Goal: Task Accomplishment & Management: Complete application form

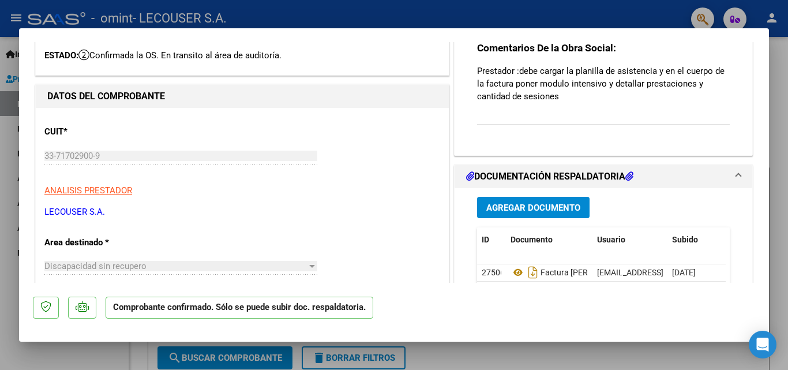
scroll to position [58, 0]
click at [559, 201] on button "Agregar Documento" at bounding box center [533, 207] width 112 height 21
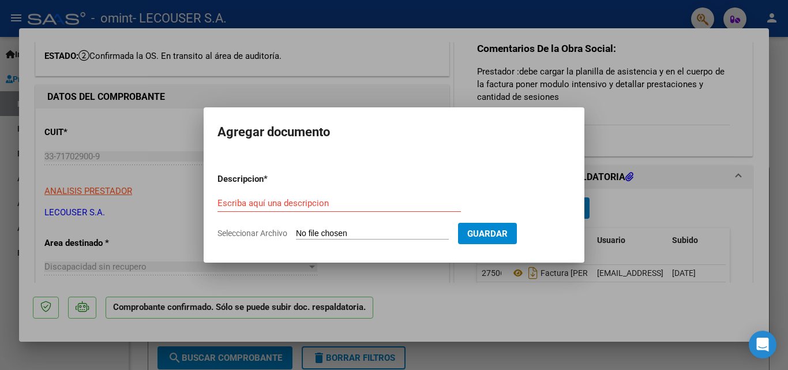
click at [273, 230] on span "Seleccionar Archivo" at bounding box center [252, 232] width 70 height 9
click at [296, 230] on input "Seleccionar Archivo" at bounding box center [372, 233] width 153 height 11
click at [417, 206] on input "Escriba aquí una descripcion" at bounding box center [338, 203] width 243 height 10
click at [311, 230] on input "Seleccionar Archivo" at bounding box center [372, 233] width 153 height 11
click at [295, 228] on app-file-uploader "Seleccionar Archivo" at bounding box center [337, 233] width 240 height 10
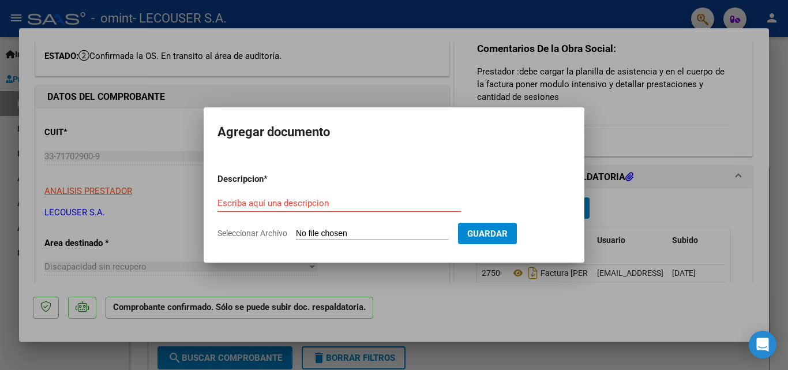
click at [304, 235] on input "Seleccionar Archivo" at bounding box center [372, 233] width 153 height 11
type input "C:\fakepath\[PERSON_NAME] - [DATE] (1).pdf"
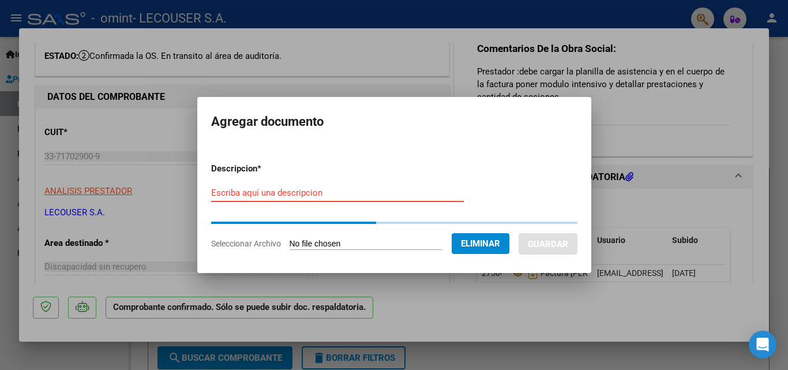
click at [371, 193] on input "Escriba aquí una descripcion" at bounding box center [337, 192] width 253 height 10
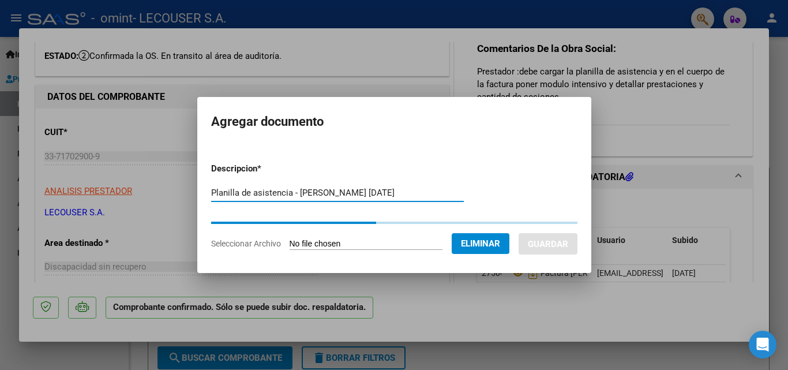
type input "Planilla de asistencia - [PERSON_NAME] [DATE]"
click at [487, 237] on button "Eliminar" at bounding box center [480, 243] width 58 height 21
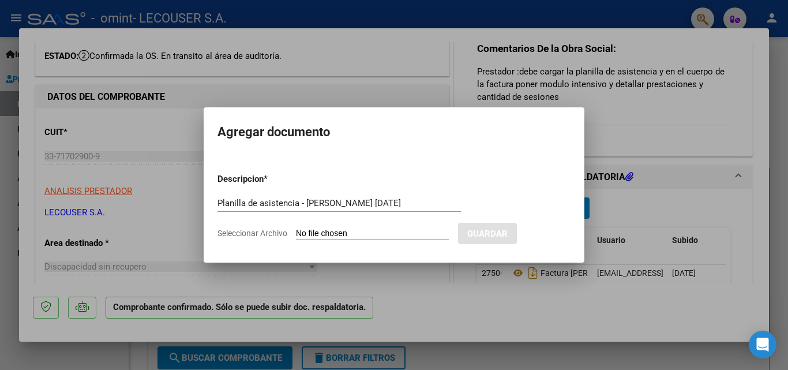
click at [355, 225] on form "Descripcion * Planilla de asistencia - [PERSON_NAME] [DATE] Escriba aquí una de…" at bounding box center [393, 206] width 353 height 84
click at [331, 231] on input "Seleccionar Archivo" at bounding box center [372, 233] width 153 height 11
type input "C:\fakepath\[PERSON_NAME] - [DATE] (1).pdf"
click at [405, 230] on input "Seleccionar Archivo" at bounding box center [372, 233] width 153 height 11
type input "C:\fakepath\[PERSON_NAME] - [DATE] (1).pdf"
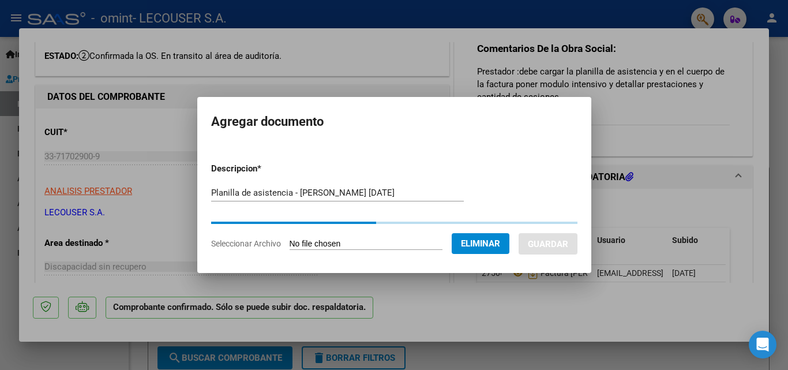
click at [359, 223] on div at bounding box center [193, 222] width 366 height 2
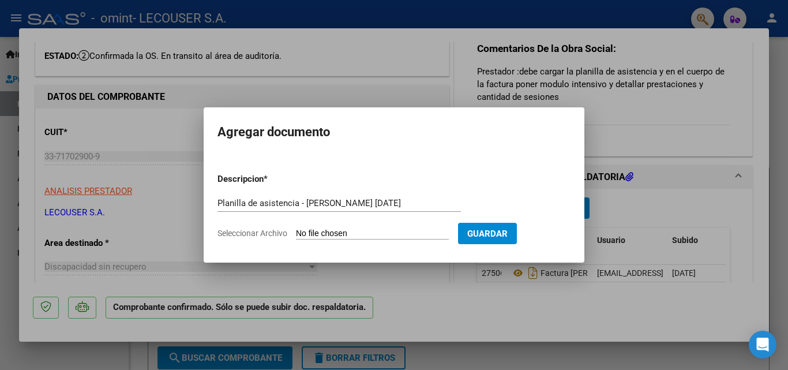
click at [505, 231] on span "Guardar" at bounding box center [487, 233] width 40 height 10
click at [506, 229] on span "Guardar" at bounding box center [487, 233] width 40 height 10
click at [599, 160] on div at bounding box center [394, 185] width 788 height 370
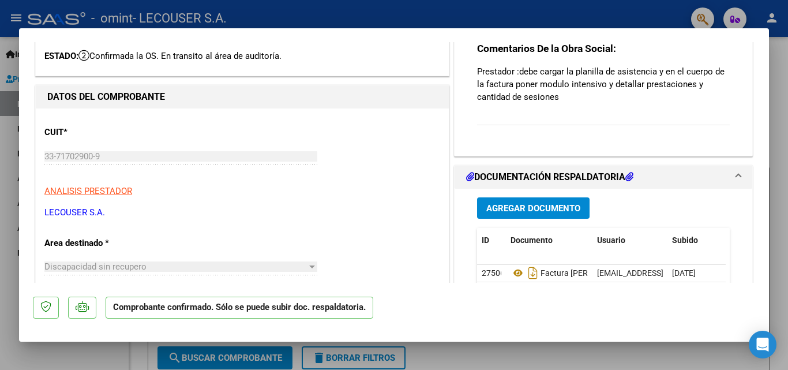
click at [411, 150] on div "CUIT * 33-71702900-9 Ingresar CUIT ANALISIS PRESTADOR LECOUSER S.A. ARCA Padrón…" at bounding box center [242, 167] width 396 height 101
click at [518, 211] on span "Agregar Documento" at bounding box center [533, 208] width 94 height 10
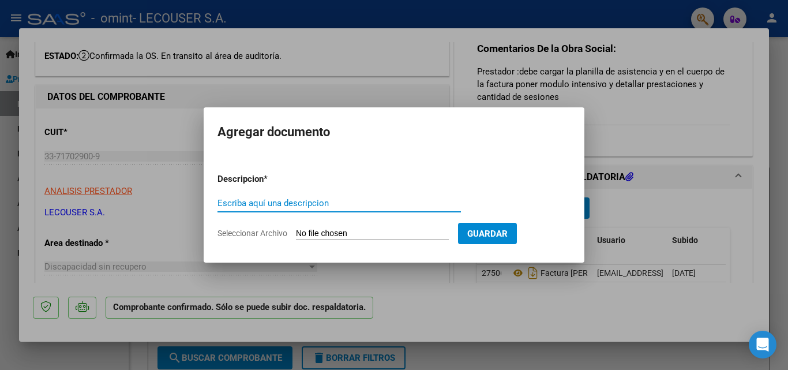
click at [316, 229] on input "Seleccionar Archivo" at bounding box center [372, 233] width 153 height 11
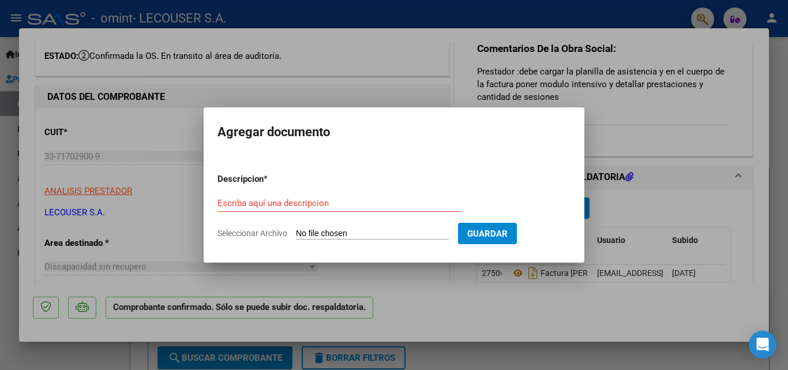
type input "C:\fakepath\[PERSON_NAME] - [DATE] (1).pdf"
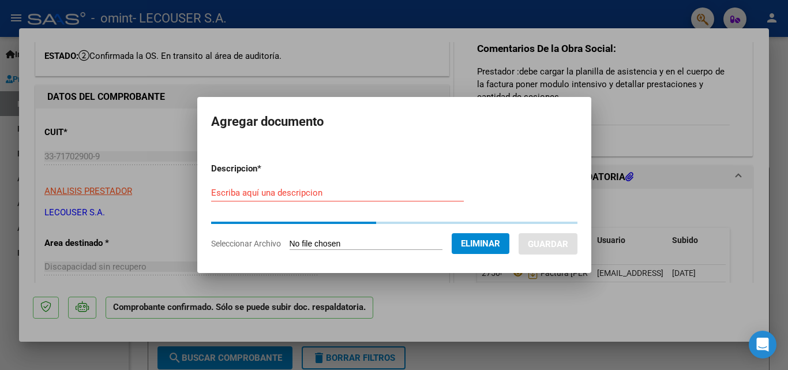
click at [367, 194] on input "Escriba aquí una descripcion" at bounding box center [337, 192] width 253 height 10
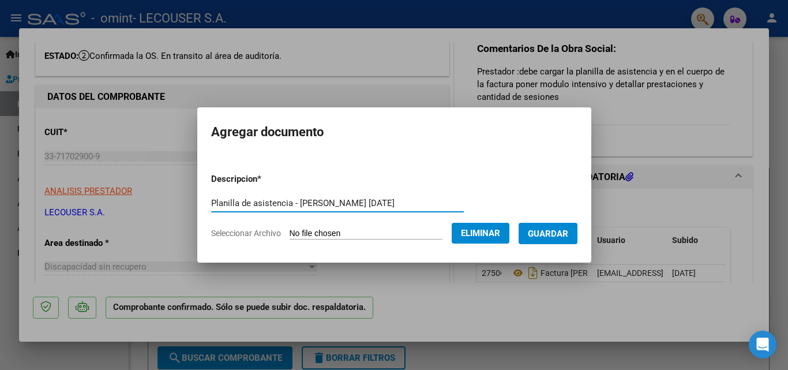
type input "Planilla de asistencia - [PERSON_NAME] [DATE]"
click at [560, 237] on span "Guardar" at bounding box center [548, 233] width 40 height 10
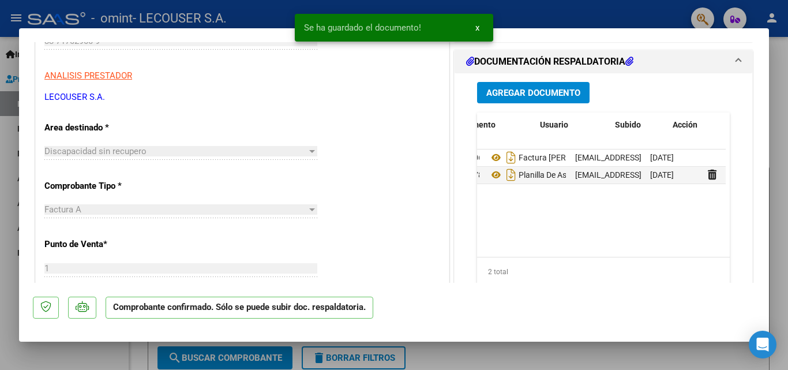
scroll to position [0, 57]
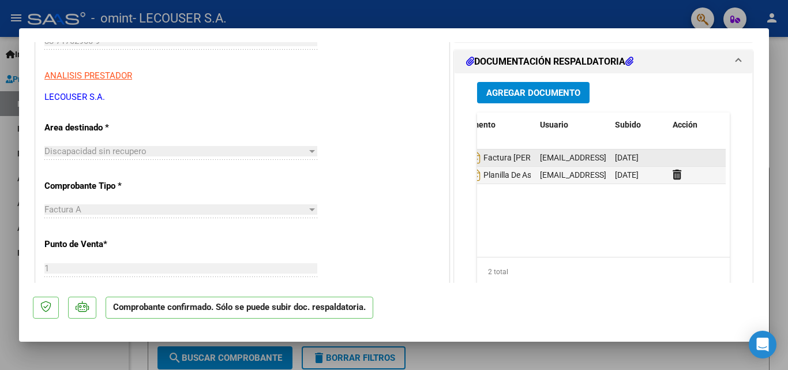
click at [672, 156] on datatable-body-cell at bounding box center [697, 157] width 58 height 17
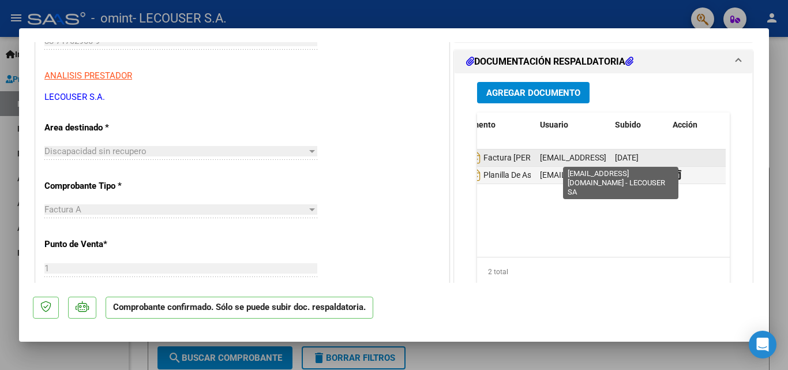
click at [580, 160] on span "[EMAIL_ADDRESS][DOMAIN_NAME] - LECOUSER SA" at bounding box center [632, 157] width 185 height 9
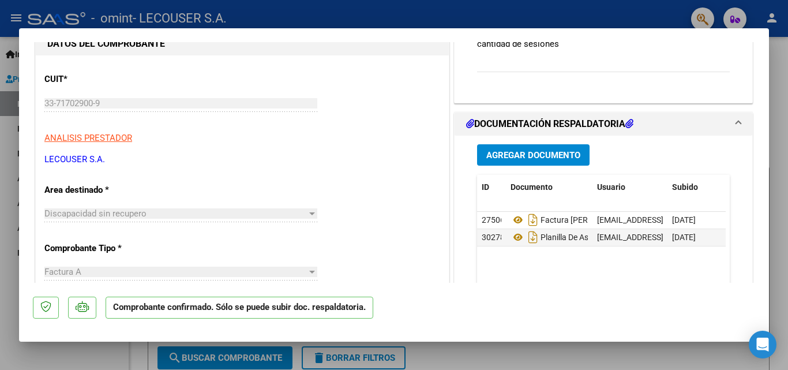
scroll to position [96, 0]
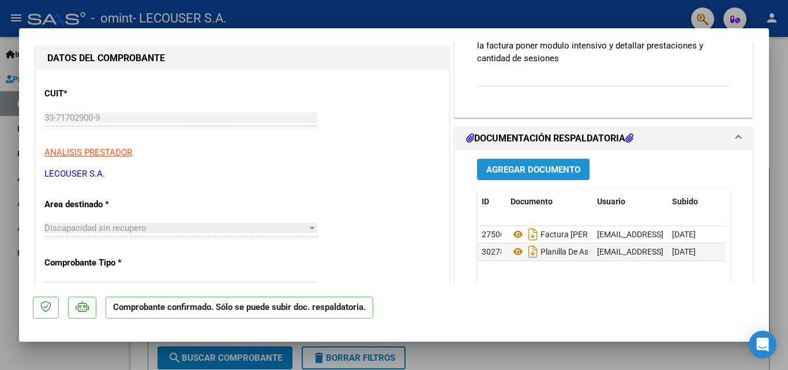
click at [507, 172] on span "Agregar Documento" at bounding box center [533, 169] width 94 height 10
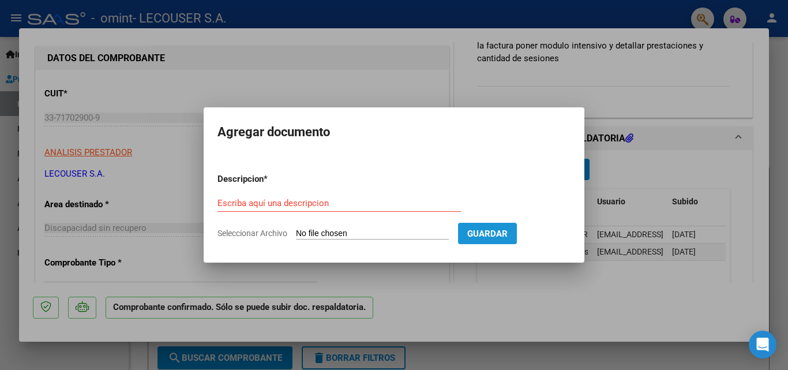
drag, startPoint x: 505, startPoint y: 238, endPoint x: 543, endPoint y: 166, distance: 81.5
click at [505, 237] on span "Guardar" at bounding box center [487, 233] width 40 height 10
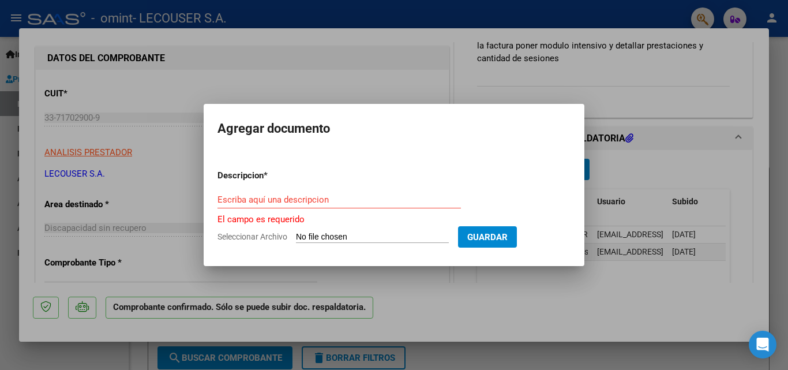
click at [562, 132] on h2 "Agregar documento" at bounding box center [393, 129] width 353 height 22
click at [378, 80] on div at bounding box center [394, 185] width 788 height 370
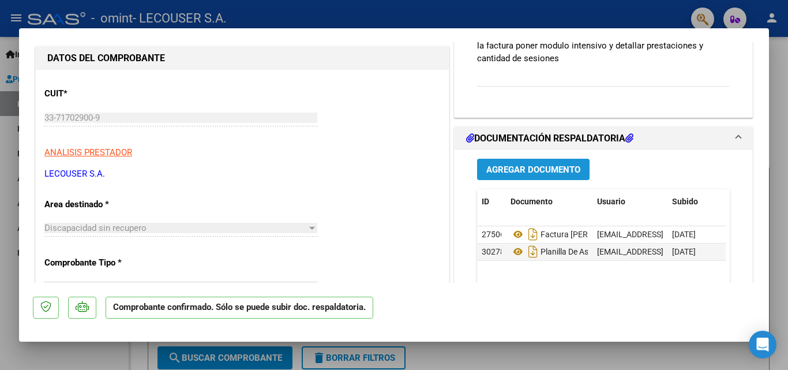
click at [540, 177] on button "Agregar Documento" at bounding box center [533, 169] width 112 height 21
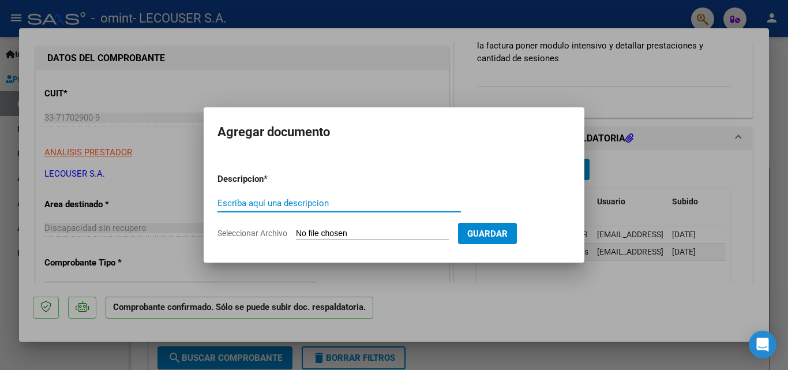
click at [385, 236] on input "Seleccionar Archivo" at bounding box center [372, 233] width 153 height 11
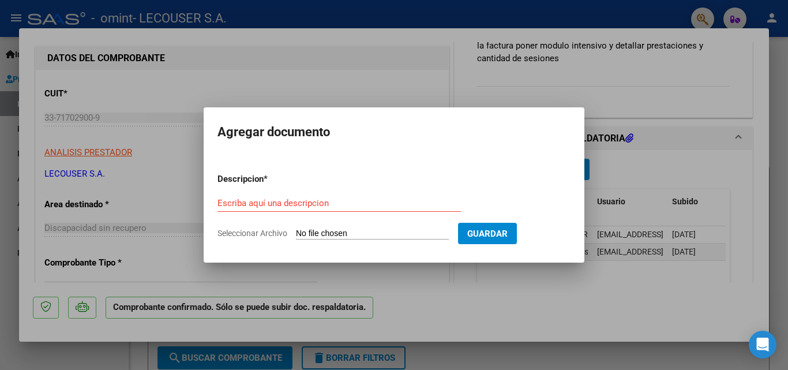
type input "C:\fakepath\33717029009_001_00001_00000732.pdf"
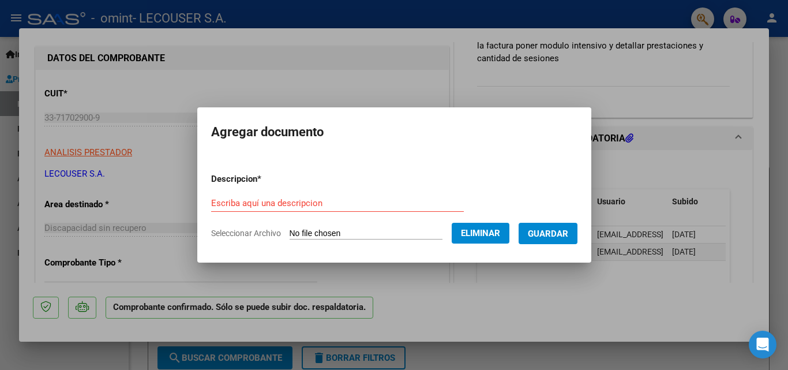
click at [375, 194] on div "Escriba aquí una descripcion" at bounding box center [337, 202] width 253 height 17
click at [368, 208] on div "Escriba aquí una descripcion" at bounding box center [337, 202] width 253 height 17
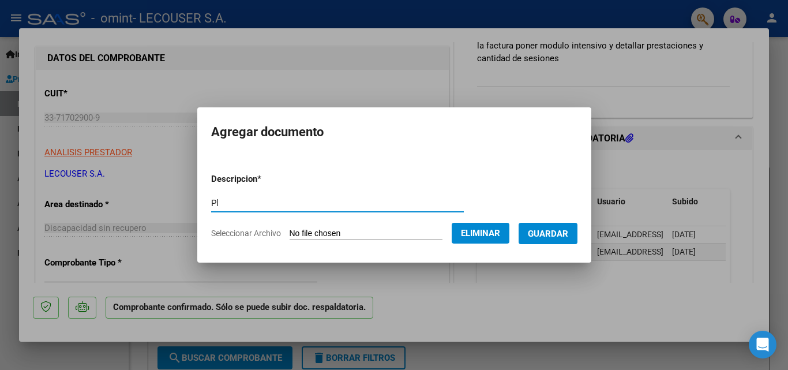
type input "P"
type input "Factura [PERSON_NAME] - [DATE]- MII"
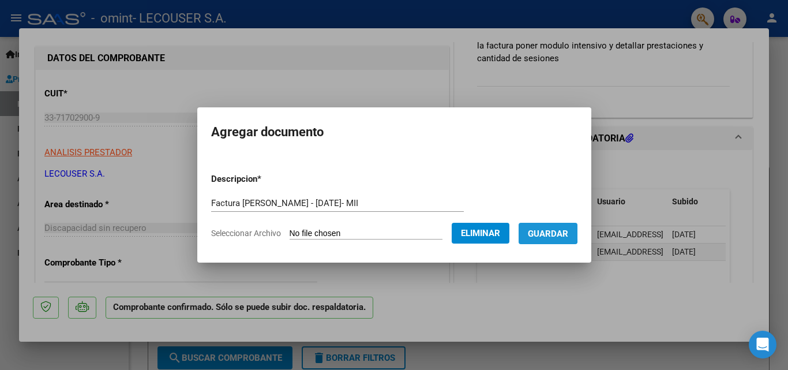
click at [537, 231] on span "Guardar" at bounding box center [548, 233] width 40 height 10
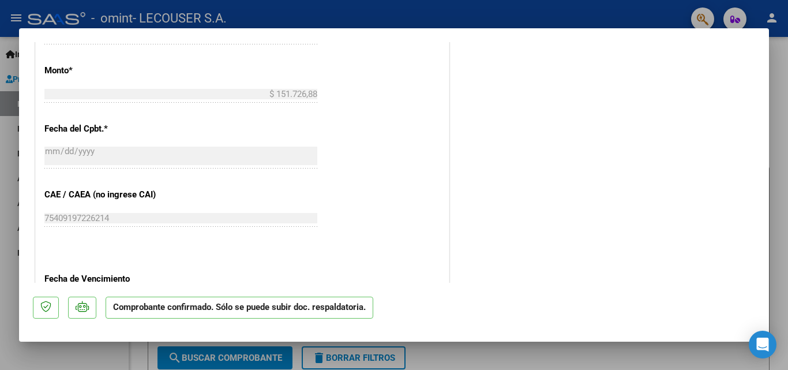
scroll to position [638, 0]
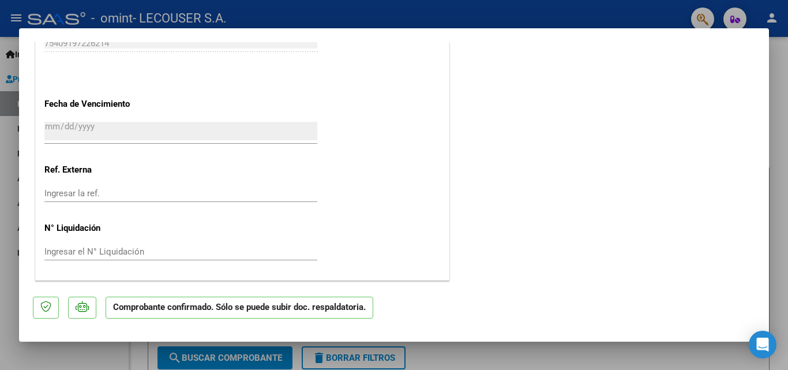
click at [787, 245] on div at bounding box center [394, 185] width 788 height 370
type input "$ 0,00"
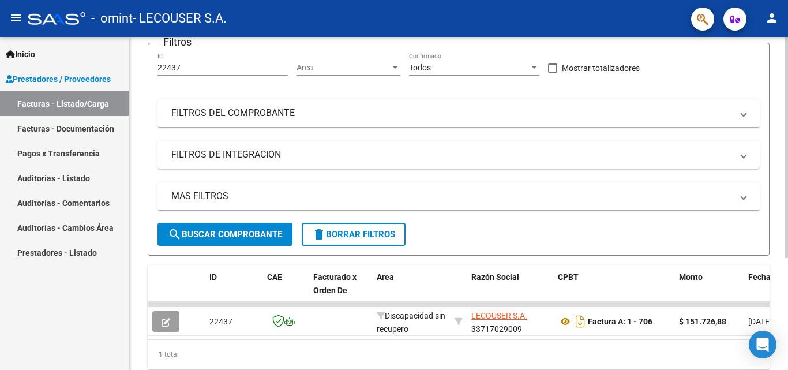
scroll to position [134, 0]
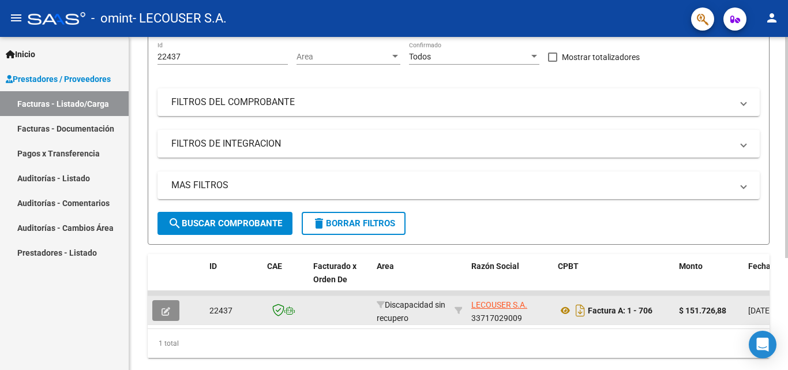
click at [169, 314] on icon "button" at bounding box center [165, 311] width 9 height 9
